Goal: Task Accomplishment & Management: Manage account settings

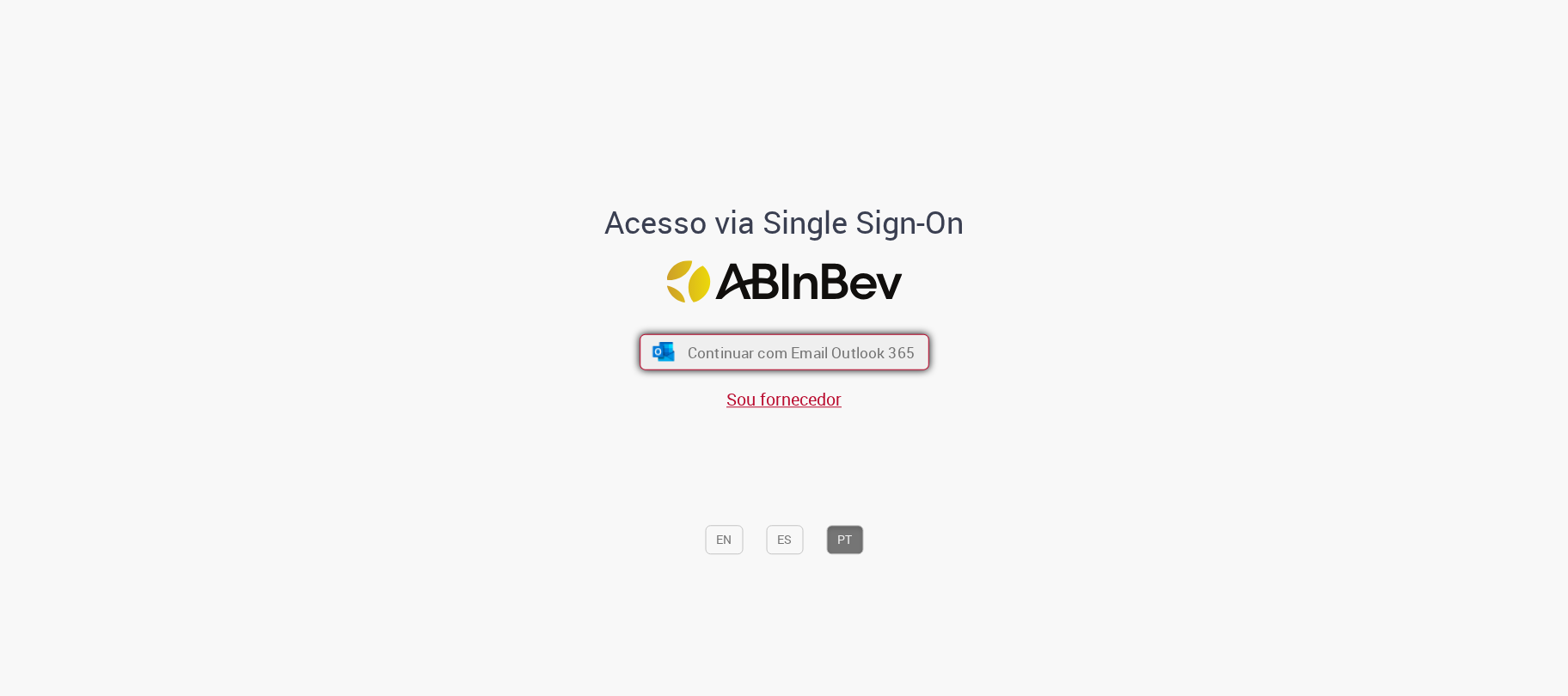
click at [863, 356] on span "Continuar com Email Outlook 365" at bounding box center [800, 352] width 227 height 20
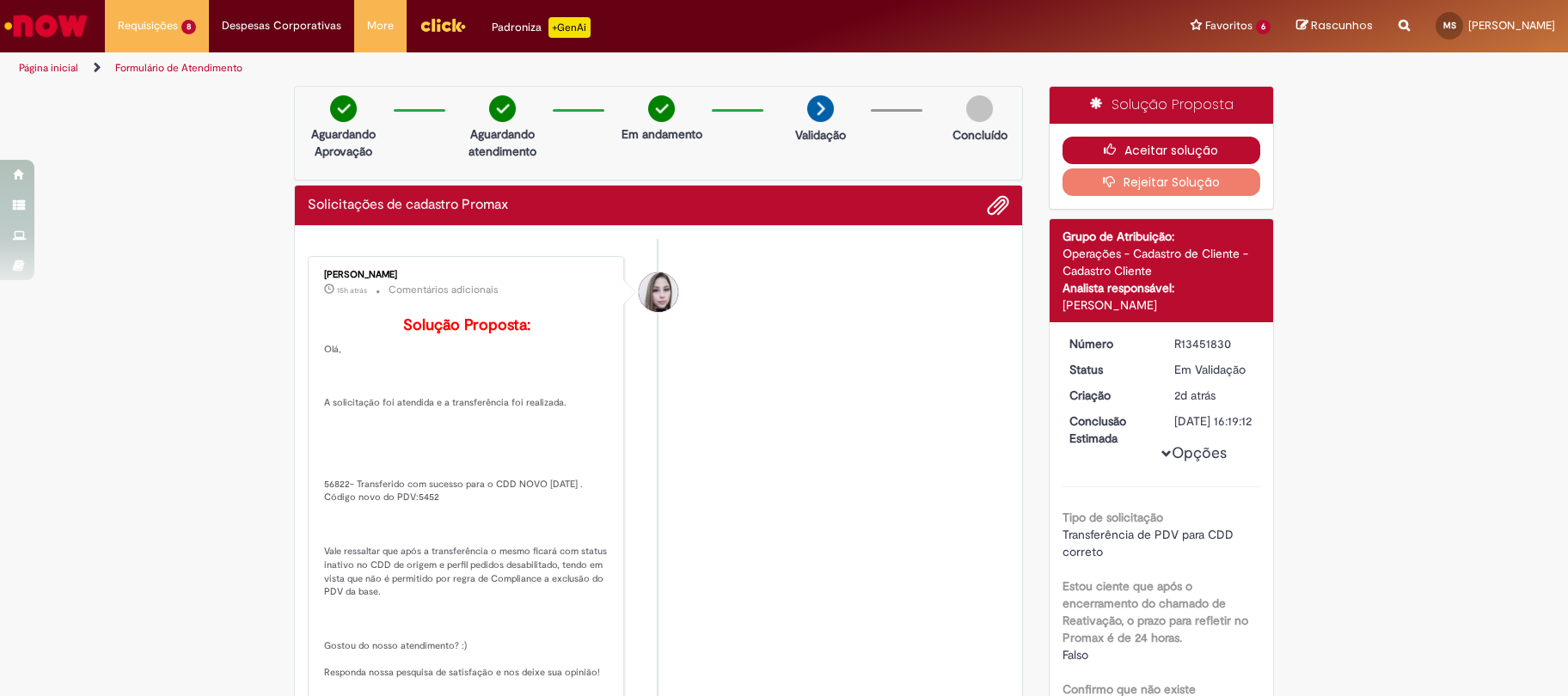
click at [1180, 149] on button "Aceitar solução" at bounding box center [1161, 151] width 199 height 27
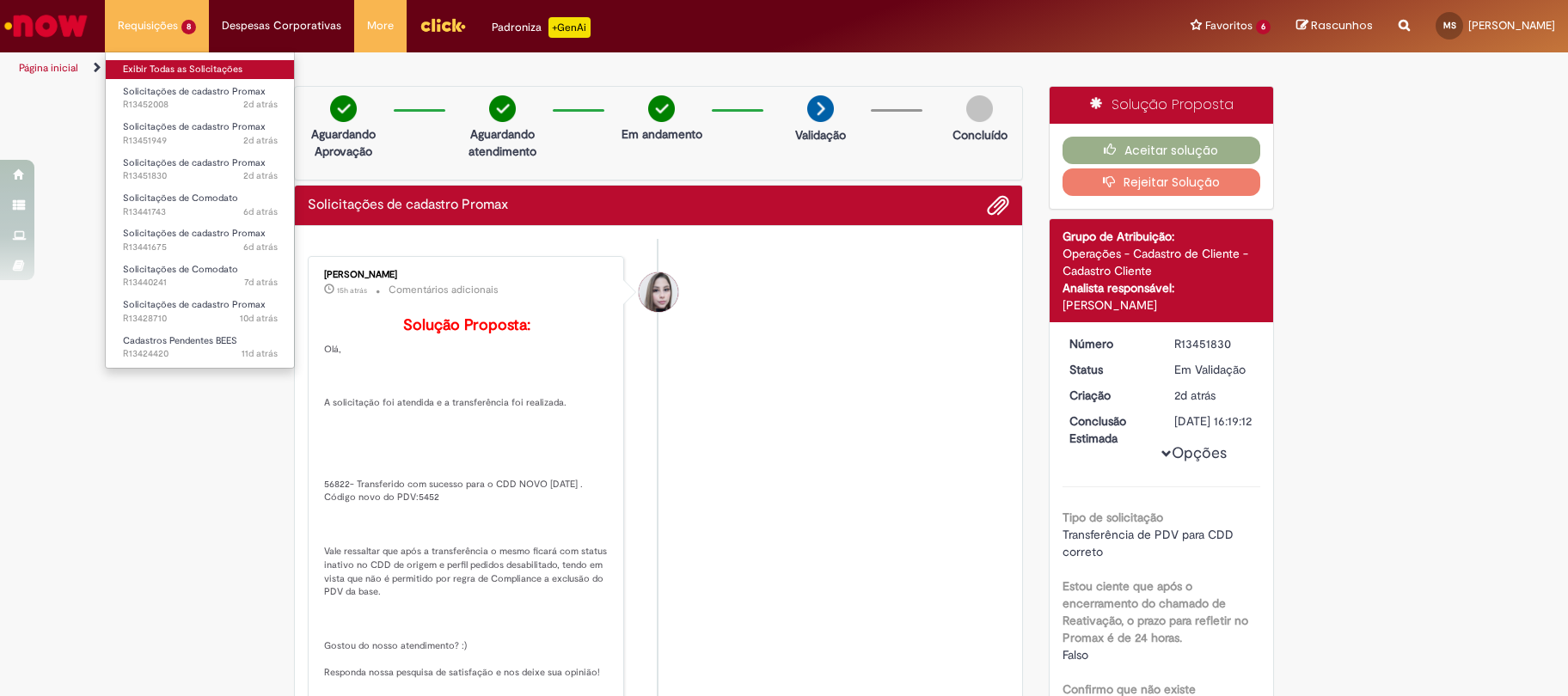
click at [192, 69] on link "Exibir Todas as Solicitações" at bounding box center [200, 69] width 189 height 19
